Goal: Find specific page/section: Find specific page/section

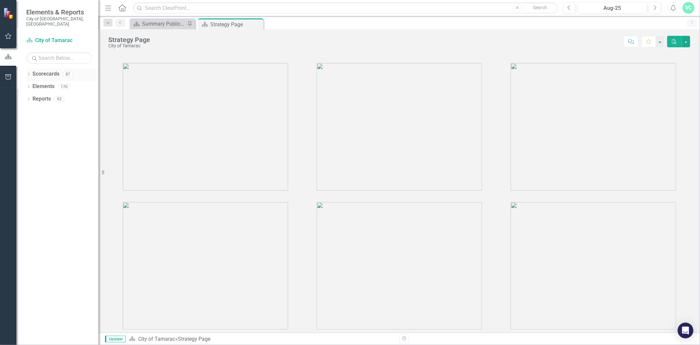
click at [48, 71] on link "Scorecards" at bounding box center [45, 74] width 27 height 8
click at [36, 70] on link "Scorecards" at bounding box center [45, 74] width 27 height 8
click at [28, 73] on icon "Dropdown" at bounding box center [28, 75] width 5 height 4
click at [31, 84] on icon "Dropdown" at bounding box center [32, 86] width 5 height 4
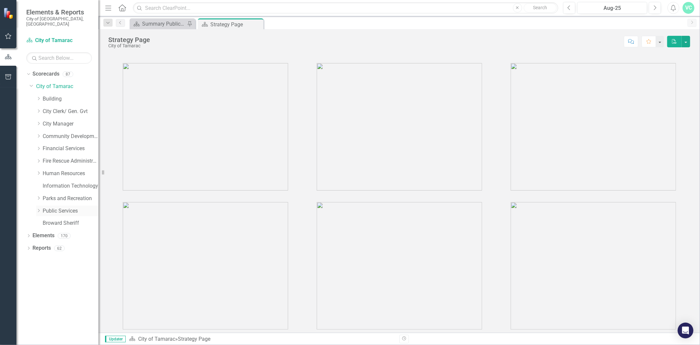
click at [39, 208] on icon "Dropdown" at bounding box center [38, 210] width 5 height 4
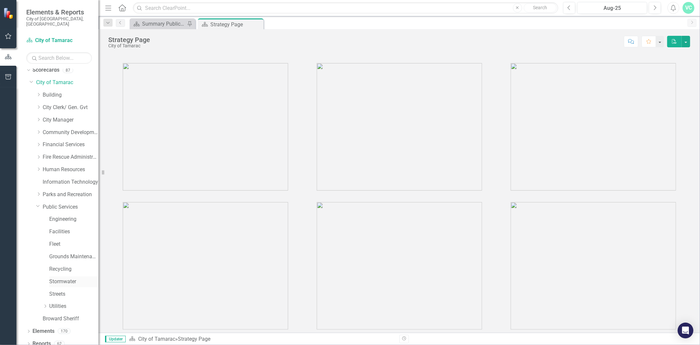
scroll to position [5, 0]
drag, startPoint x: 45, startPoint y: 300, endPoint x: 51, endPoint y: 291, distance: 10.2
click at [45, 303] on icon "Dropdown" at bounding box center [45, 305] width 5 height 4
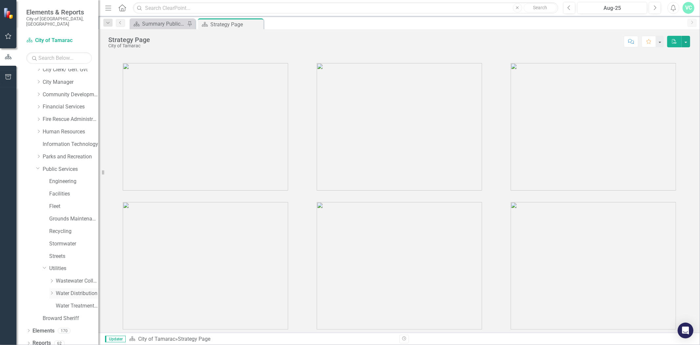
click at [70, 289] on link "Water Distribution" at bounding box center [77, 293] width 43 height 8
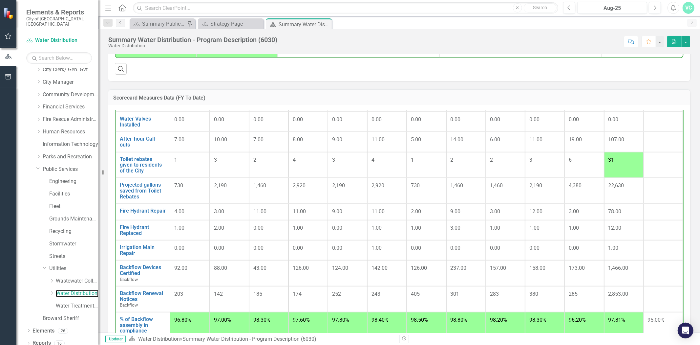
scroll to position [251, 0]
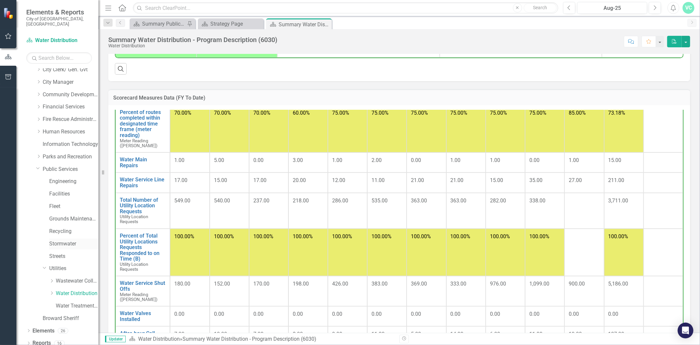
click at [72, 240] on link "Stormwater" at bounding box center [73, 244] width 49 height 8
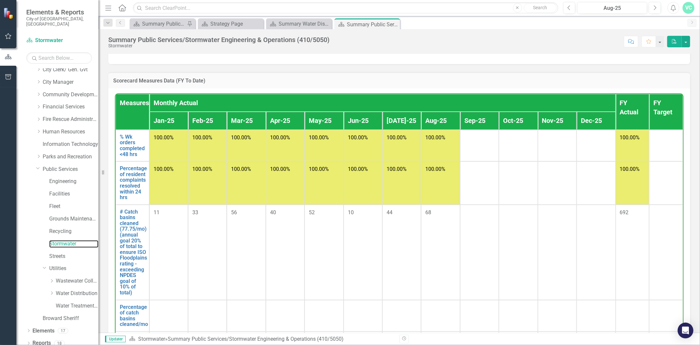
scroll to position [489, 0]
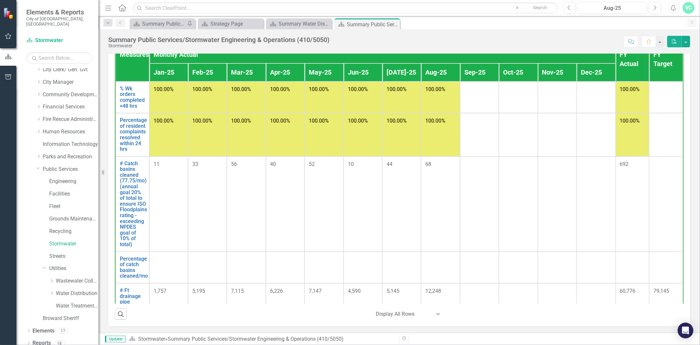
drag, startPoint x: 163, startPoint y: 264, endPoint x: 481, endPoint y: 264, distance: 317.6
click at [481, 264] on tr "Percentage of catch basins cleaned/mo Link Open Element" at bounding box center [399, 267] width 567 height 32
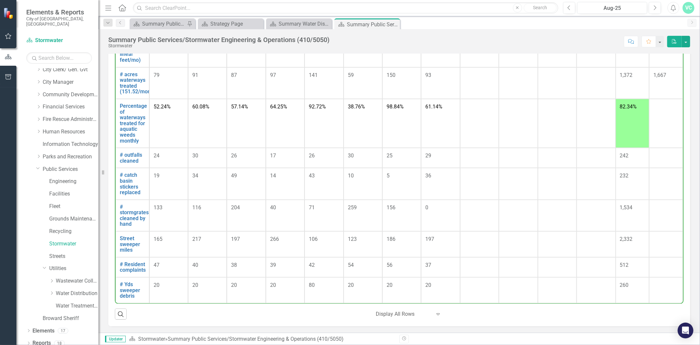
click at [436, 314] on icon at bounding box center [437, 314] width 3 height 2
click at [484, 310] on div "Search ‹ Previous 1 (current) › Next Display All Rows Expand" at bounding box center [399, 311] width 569 height 16
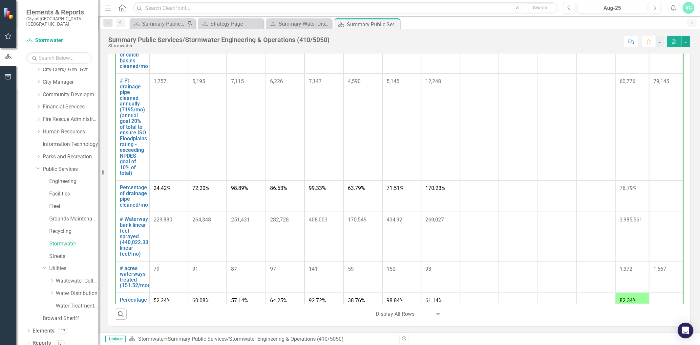
scroll to position [15, 0]
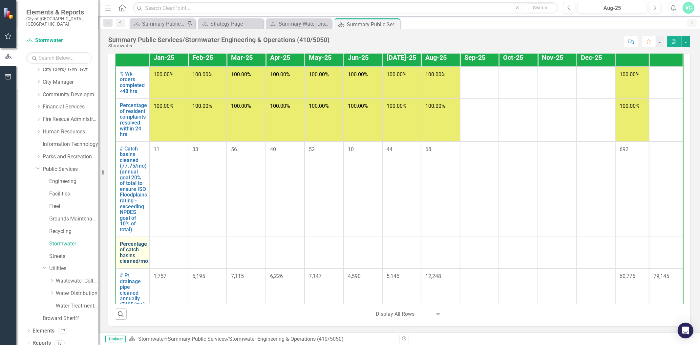
click at [135, 248] on link "Percentage of catch basins cleaned/mo" at bounding box center [134, 252] width 28 height 23
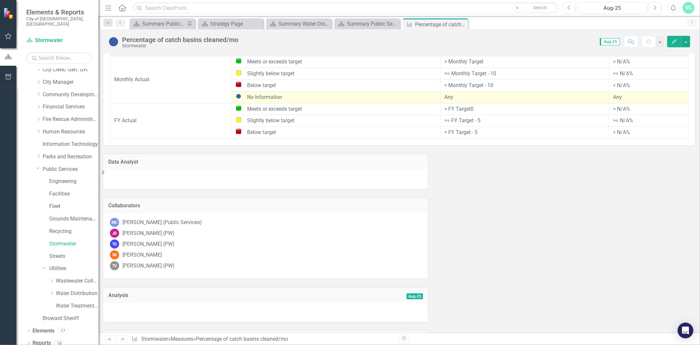
scroll to position [242, 0]
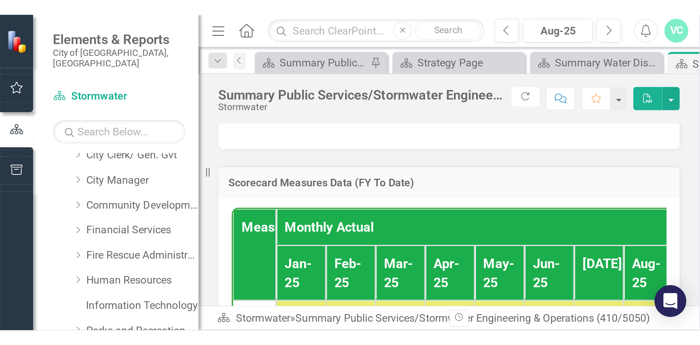
scroll to position [439, 0]
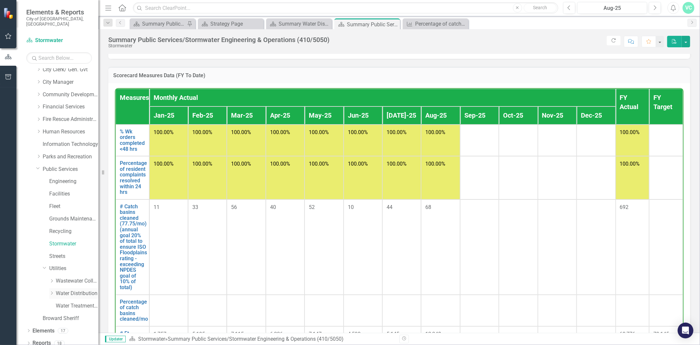
click at [83, 289] on link "Water Distribution" at bounding box center [77, 293] width 43 height 8
